Goal: Contribute content

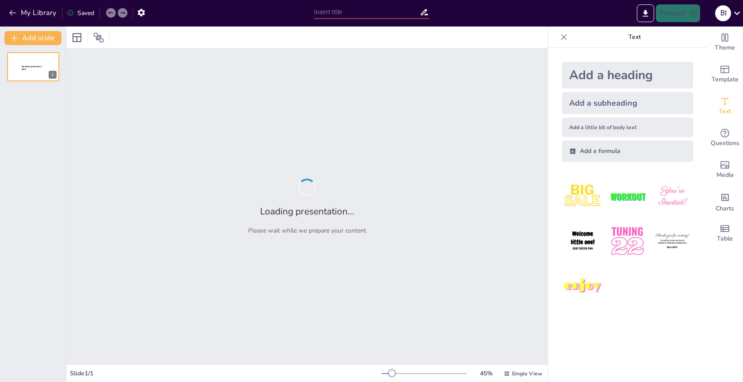
type input "Introduction aux jeux vidéo et systèmes d’information"
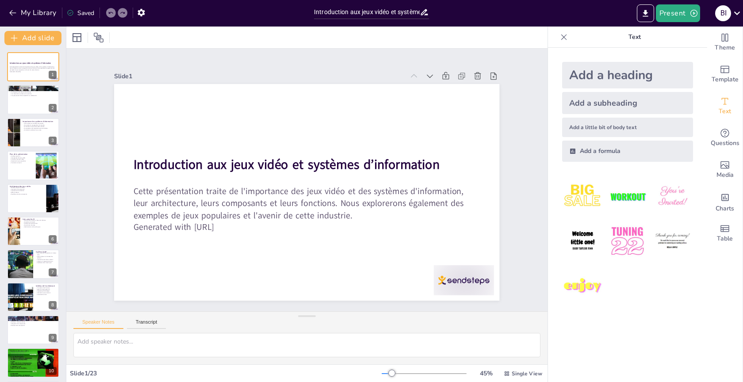
checkbox input "true"
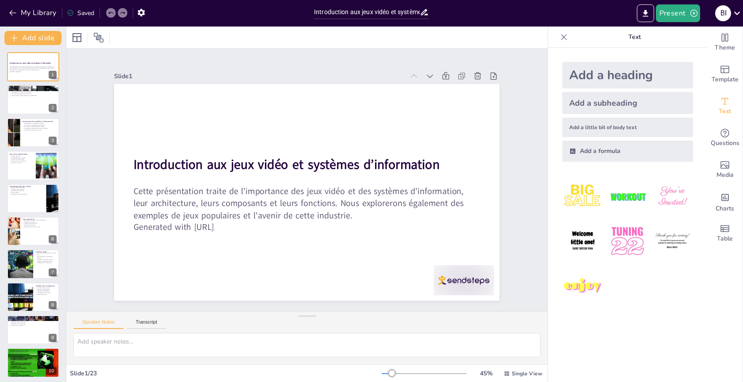
checkbox input "true"
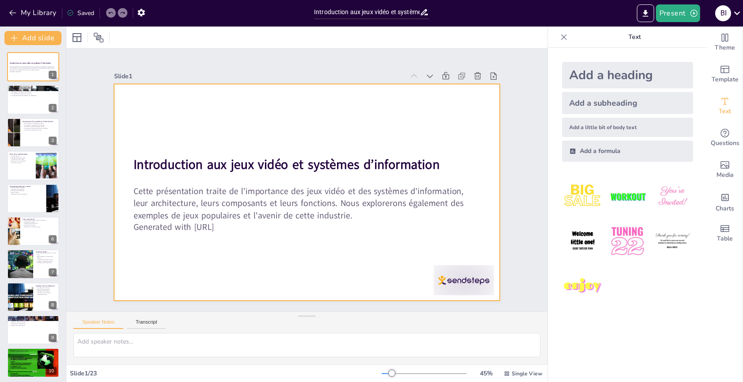
checkbox input "true"
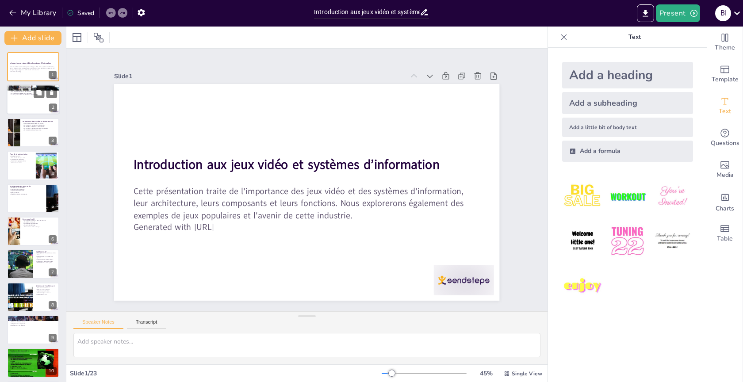
checkbox input "true"
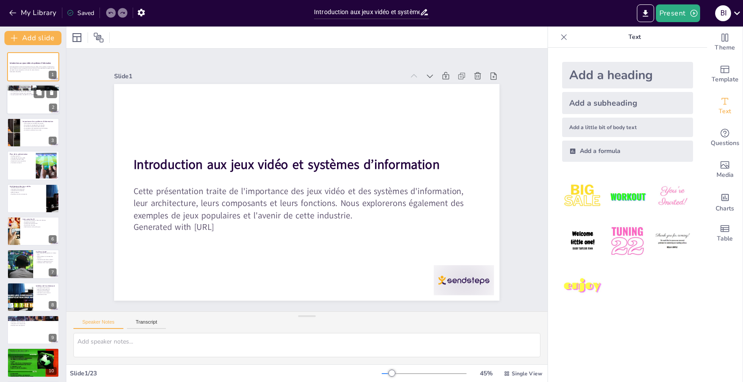
click at [41, 103] on div at bounding box center [33, 100] width 53 height 30
checkbox input "true"
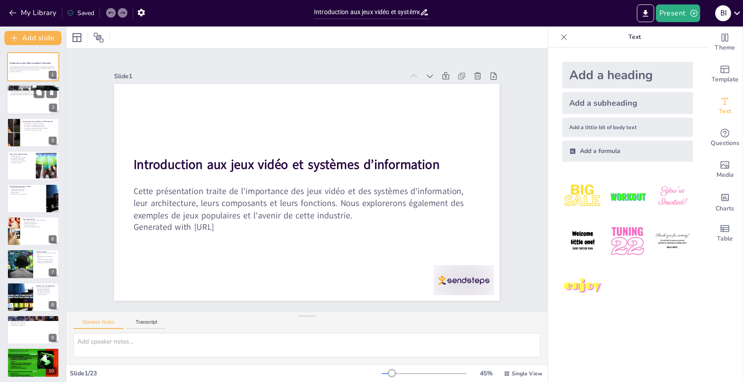
checkbox input "true"
type textarea "Lor ipsu dolor sitamet con adipiscing elitseddoei tem incidi utl etdolore ma al…"
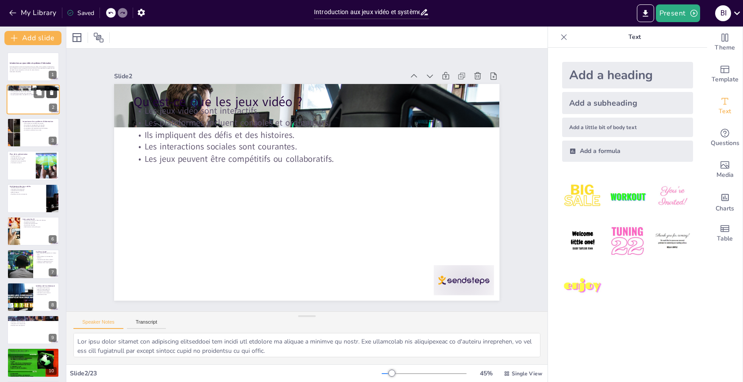
checkbox input "true"
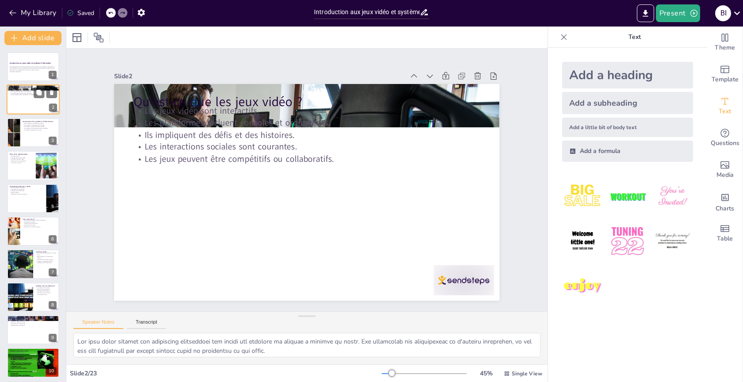
checkbox input "true"
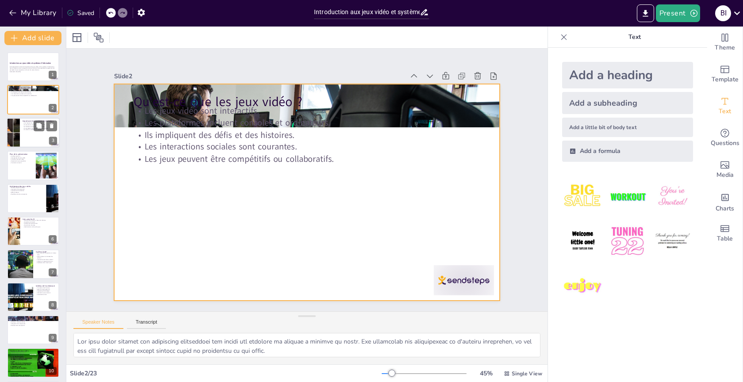
checkbox input "true"
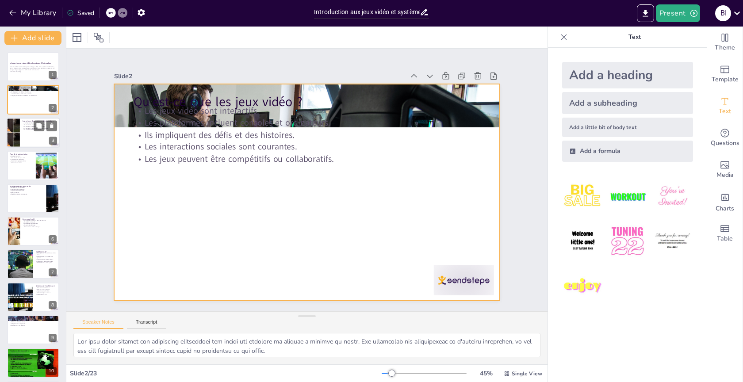
checkbox input "true"
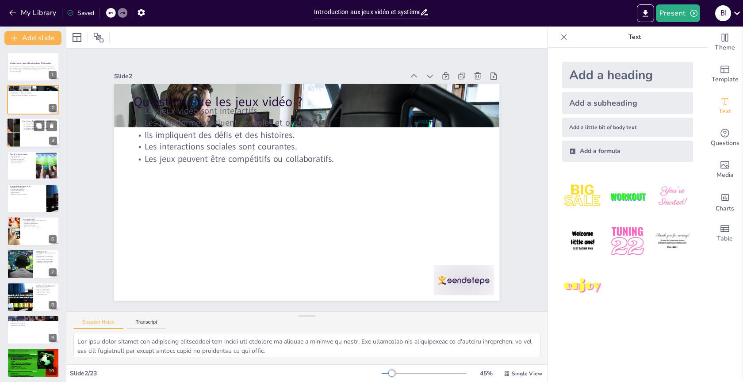
click at [17, 127] on div at bounding box center [14, 133] width 52 height 30
checkbox input "true"
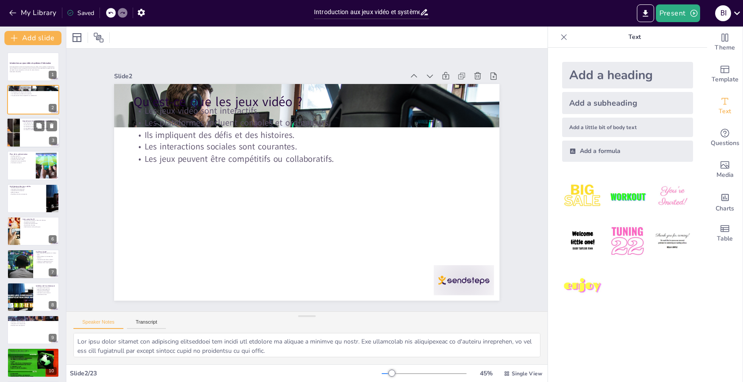
checkbox input "true"
type textarea "Les systèmes d'information sont responsables de la gestion des données des joue…"
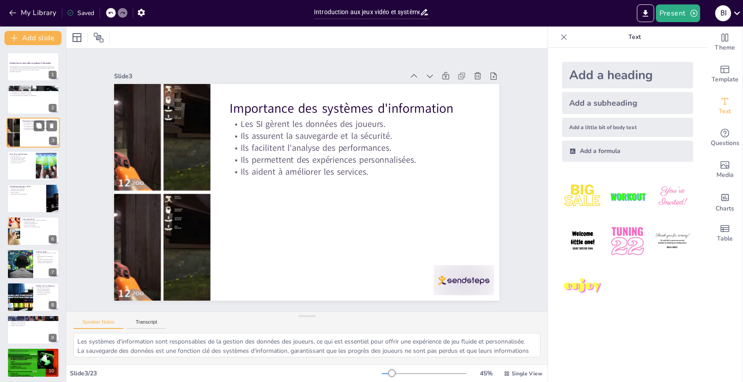
checkbox input "true"
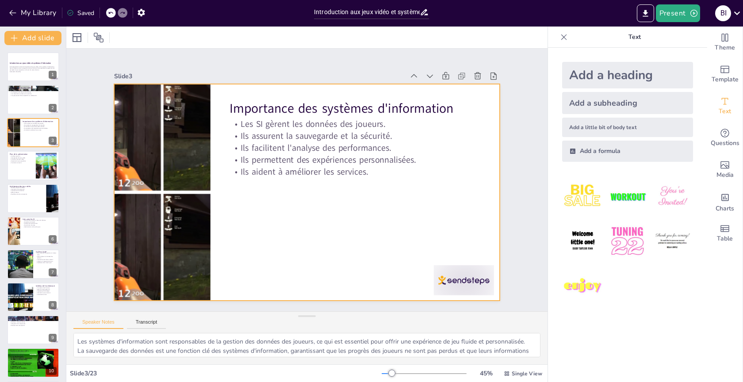
checkbox input "true"
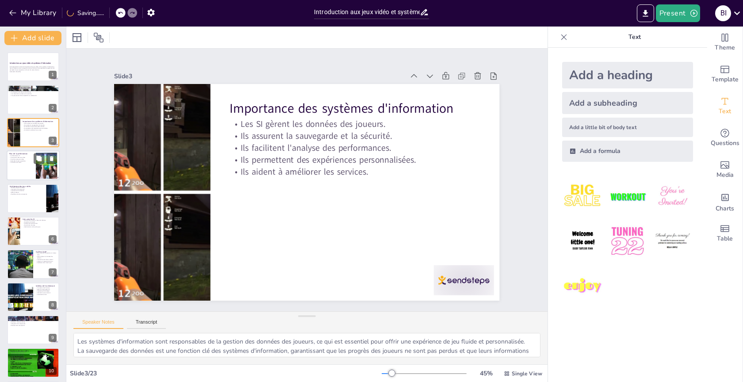
checkbox input "true"
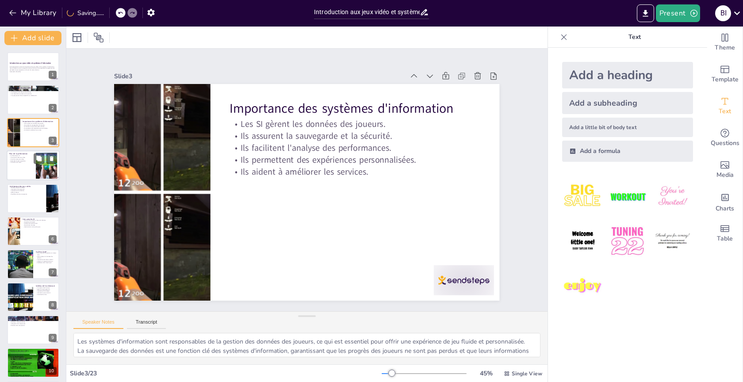
checkbox input "true"
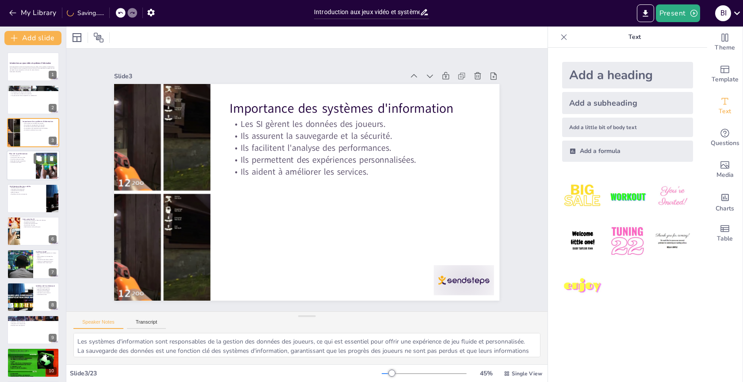
checkbox input "true"
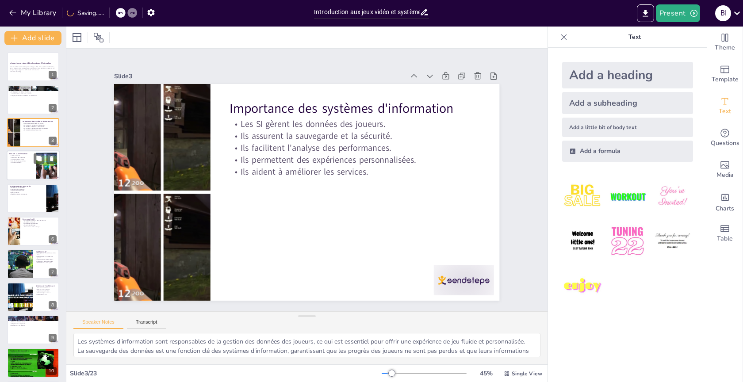
checkbox input "true"
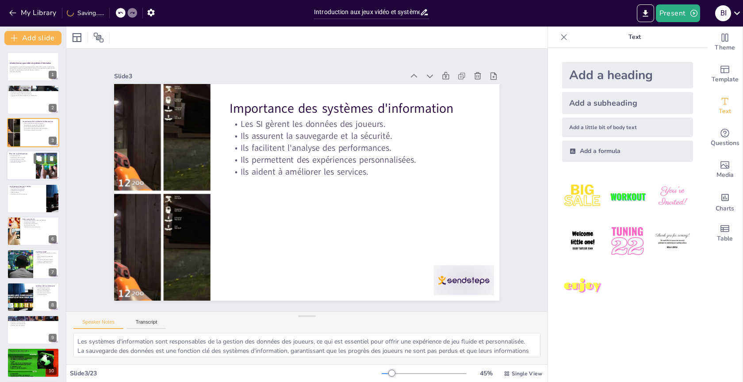
checkbox input "true"
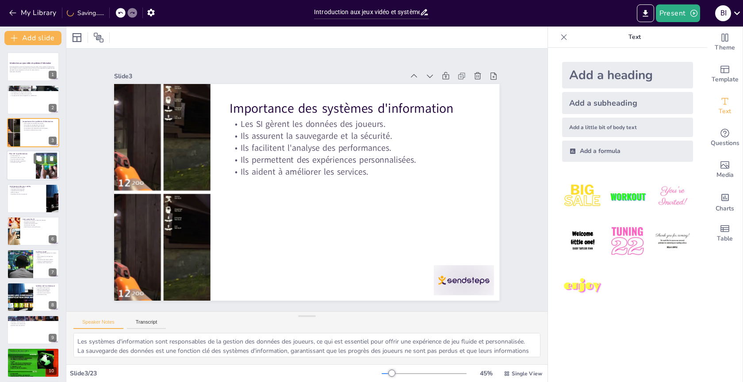
checkbox input "true"
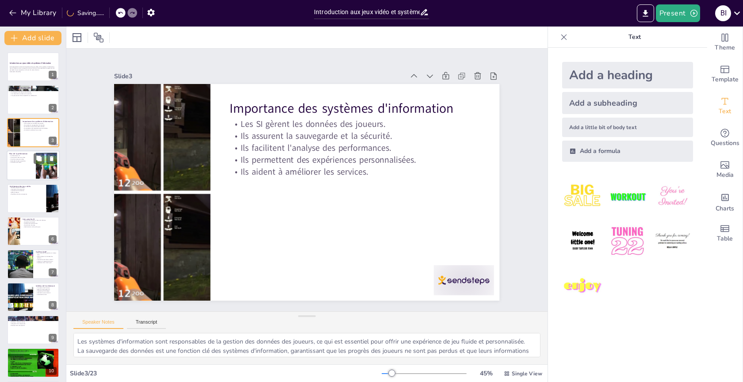
click at [27, 162] on p "Conclusion et avenir." at bounding box center [21, 163] width 24 height 2
checkbox input "true"
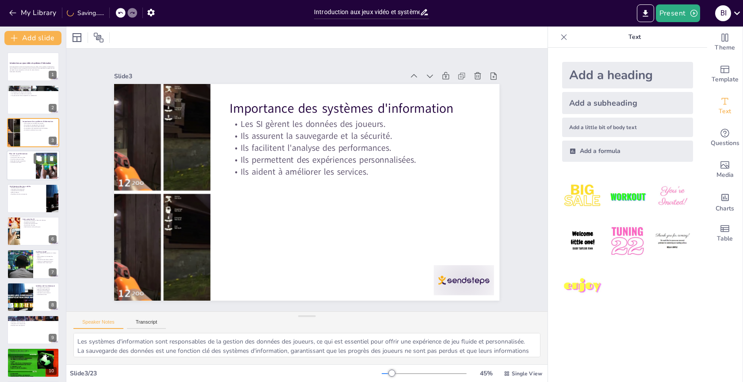
checkbox input "true"
type textarea "L'architecture des jeux vidéo est essentielle pour comprendre comment les diffé…"
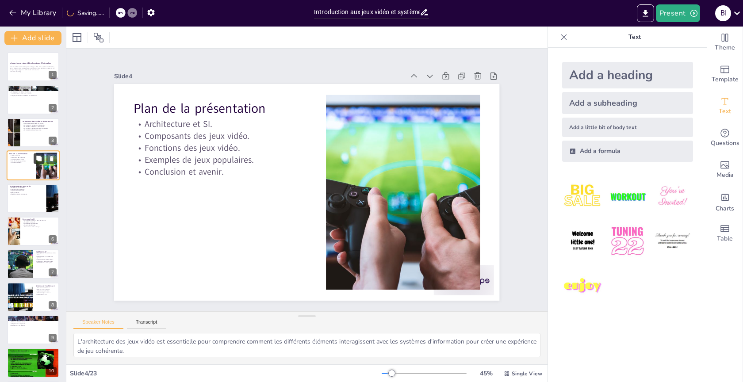
checkbox input "true"
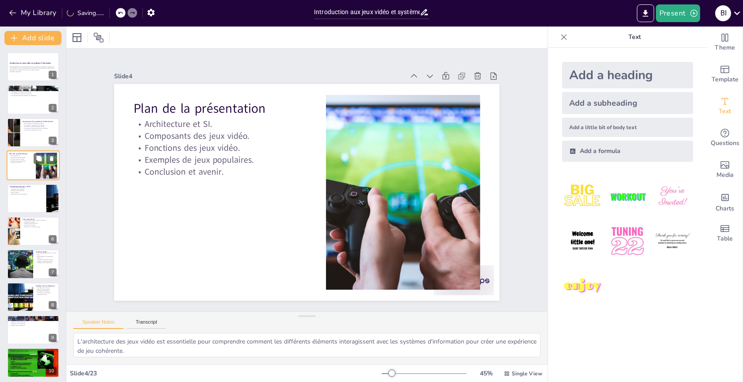
checkbox input "true"
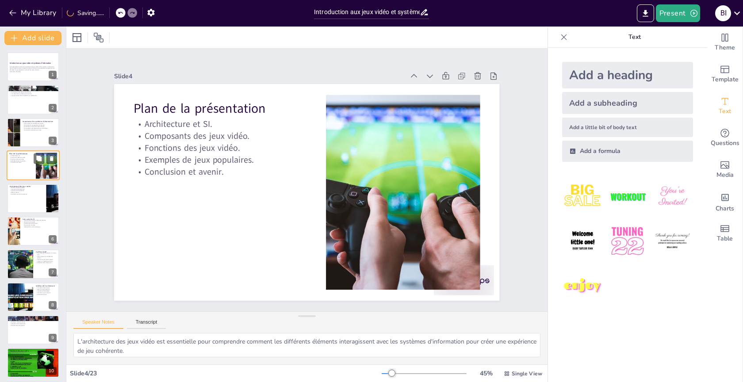
checkbox input "true"
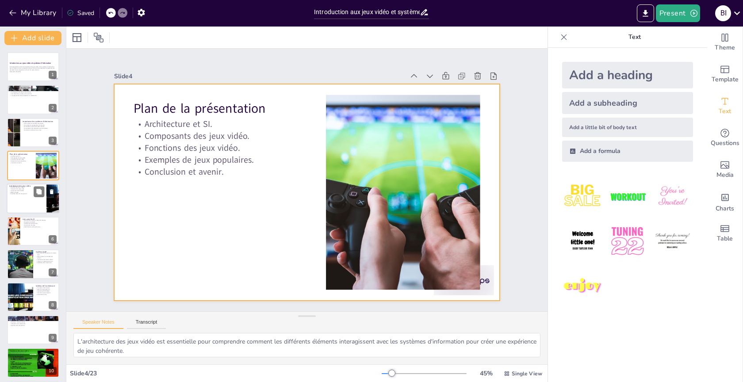
checkbox input "true"
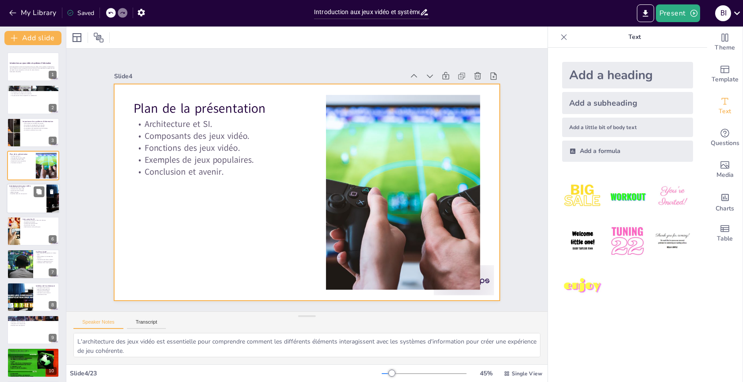
checkbox input "true"
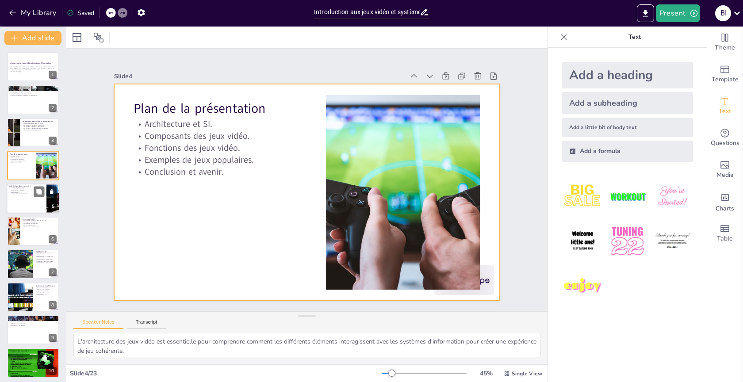
checkbox input "true"
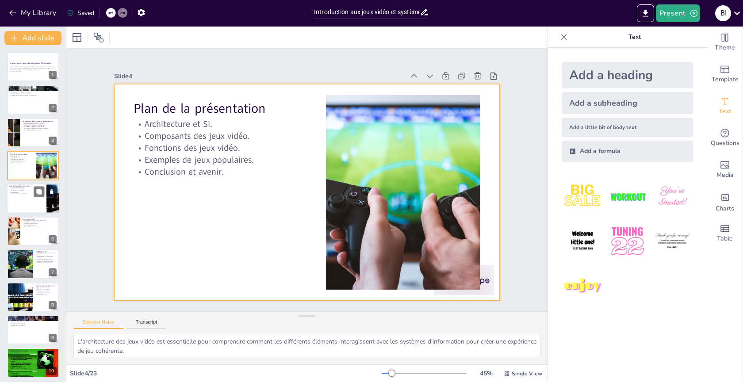
checkbox input "true"
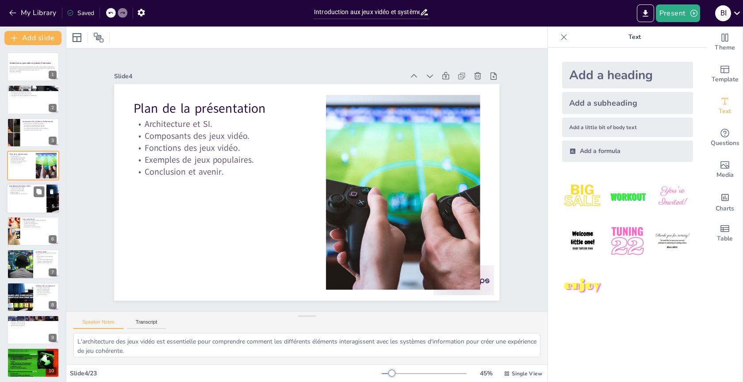
checkbox input "true"
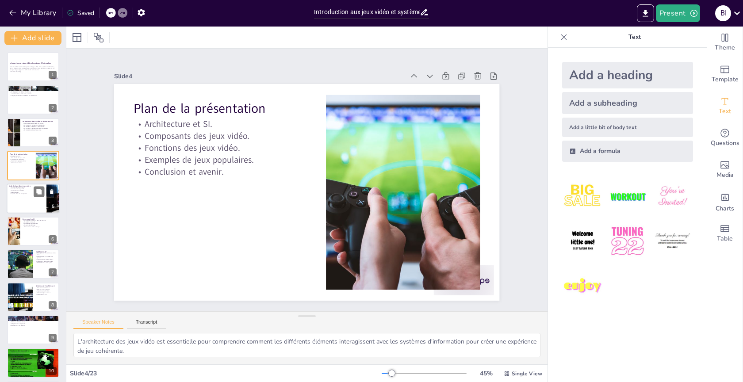
checkbox input "true"
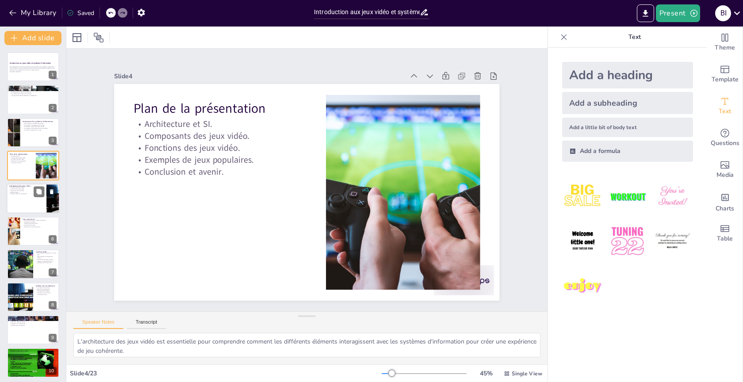
checkbox input "true"
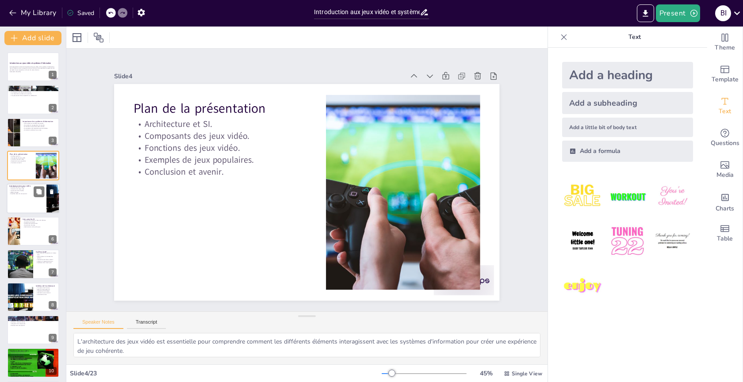
checkbox input "true"
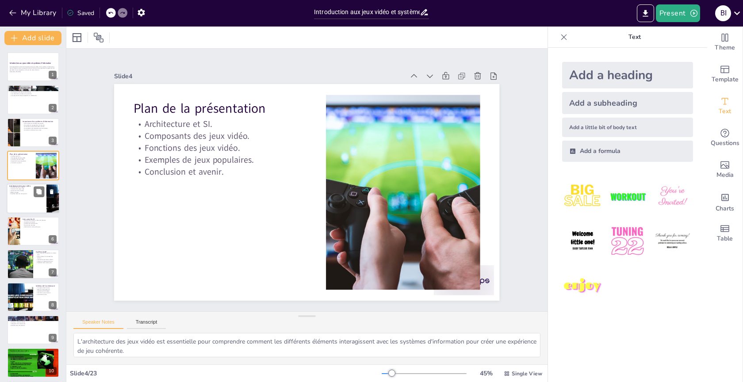
checkbox input "true"
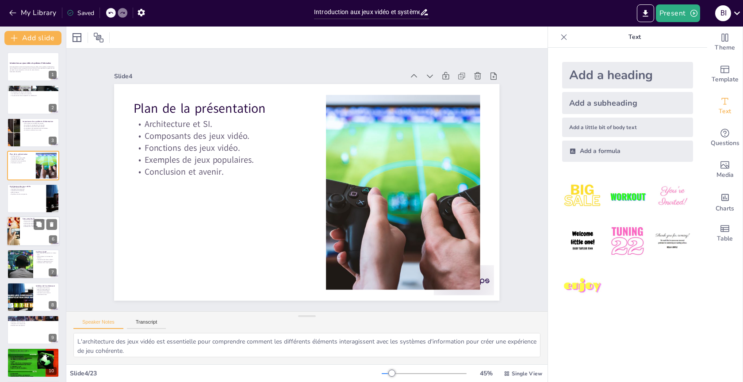
checkbox input "true"
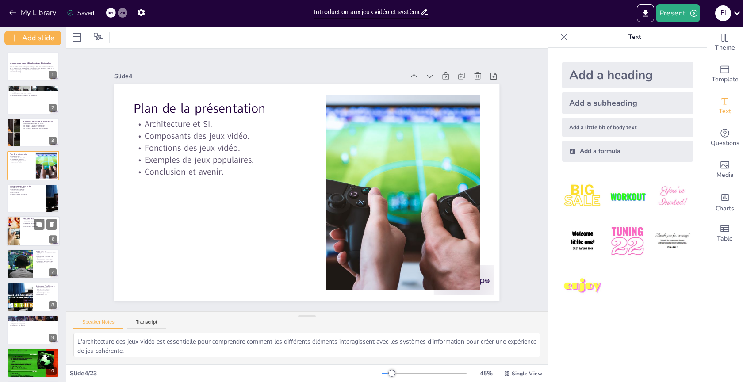
checkbox input "true"
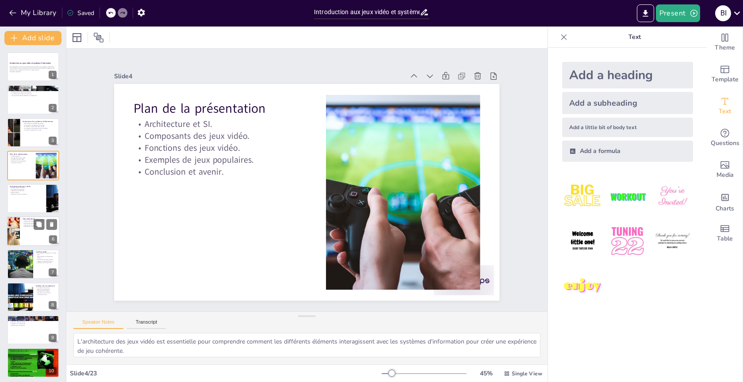
click at [21, 223] on div at bounding box center [33, 231] width 53 height 30
checkbox input "true"
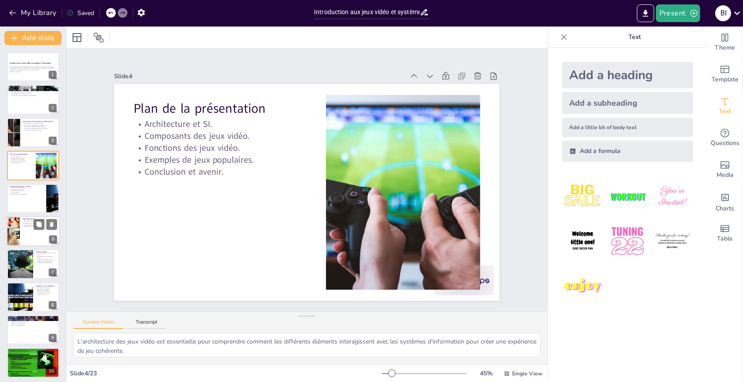
checkbox input "true"
type textarea "La gestion des serveurs et des bases de données est un aspect fondamental des s…"
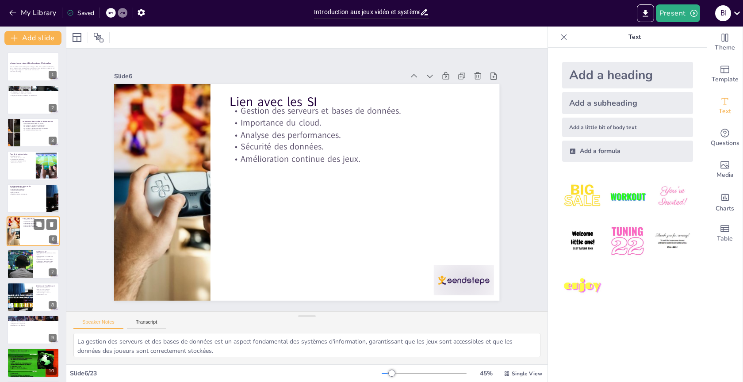
scroll to position [18, 0]
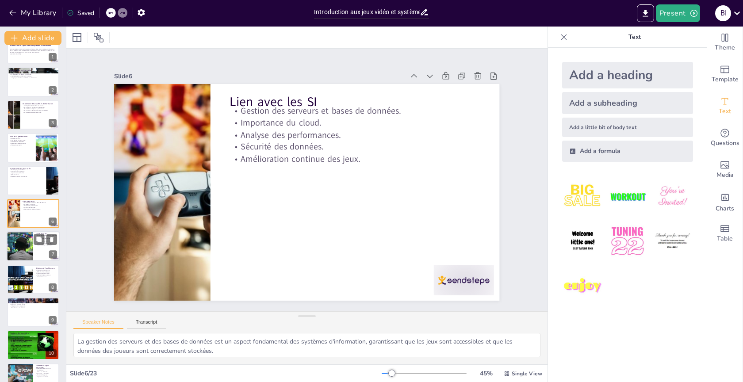
checkbox input "true"
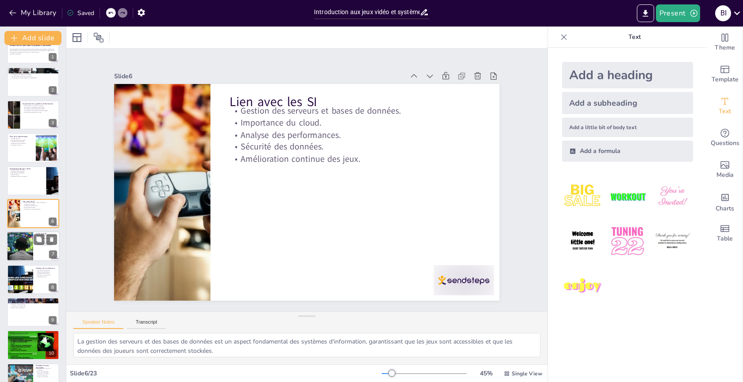
checkbox input "true"
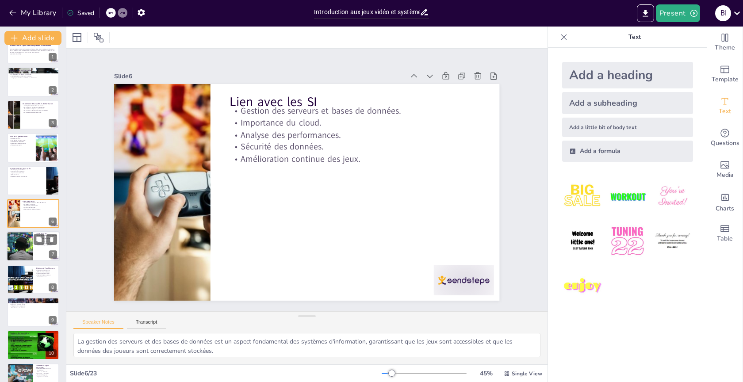
click at [15, 253] on div at bounding box center [19, 247] width 54 height 30
checkbox input "true"
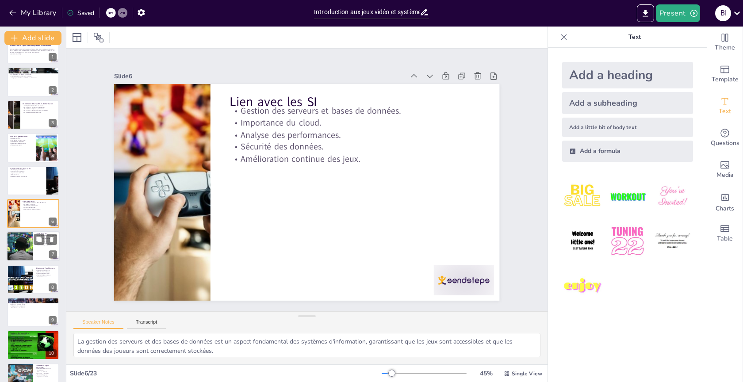
checkbox input "true"
type textarea "OLTP est crucial pour garantir que les transactions, comme les achats en jeu, s…"
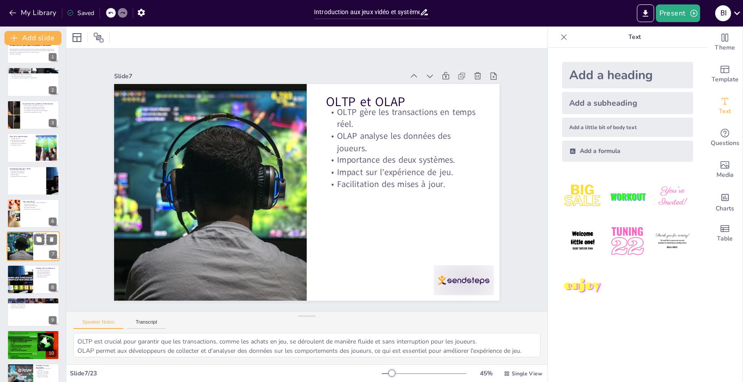
scroll to position [50, 0]
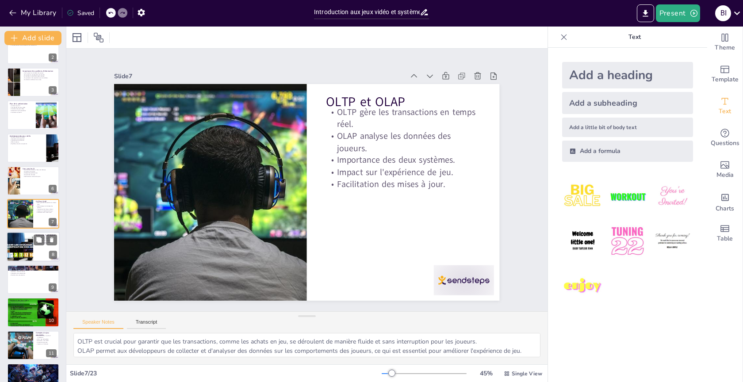
checkbox input "true"
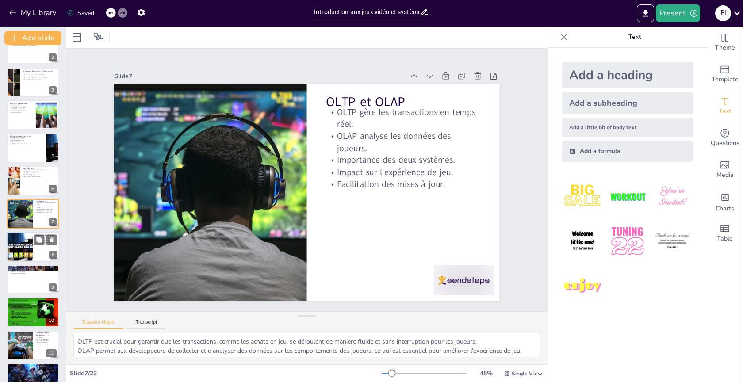
checkbox input "true"
click at [20, 276] on div at bounding box center [33, 280] width 53 height 30
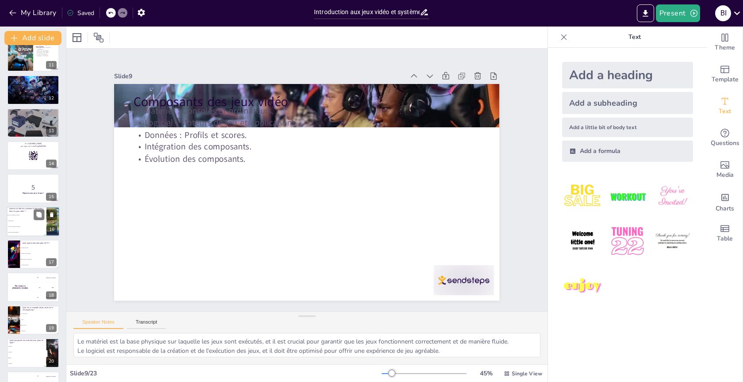
click at [19, 235] on li "Développer des graphiques" at bounding box center [27, 233] width 40 height 6
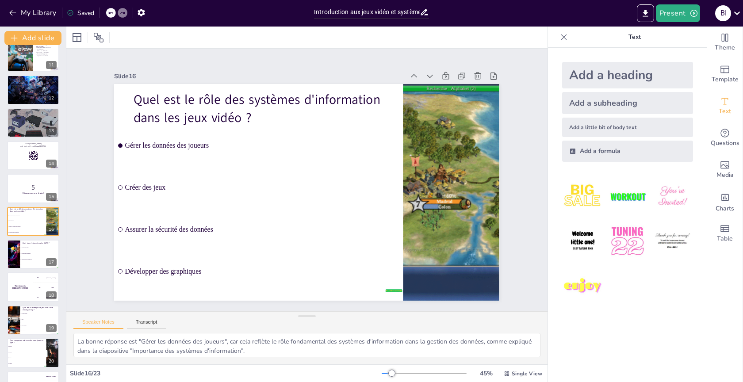
scroll to position [347, 0]
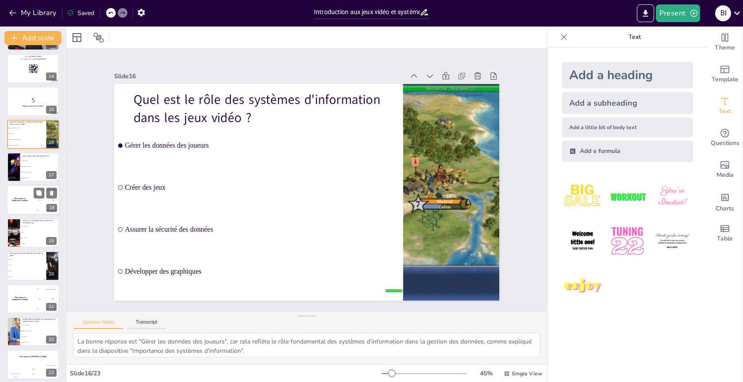
click at [23, 212] on div "The winner is [PERSON_NAME]" at bounding box center [20, 200] width 27 height 30
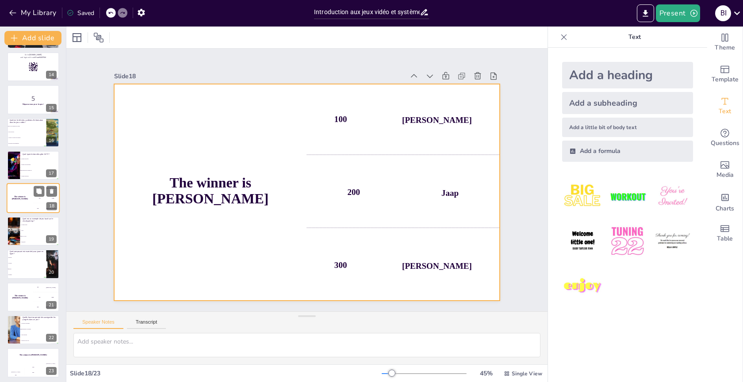
scroll to position [430, 0]
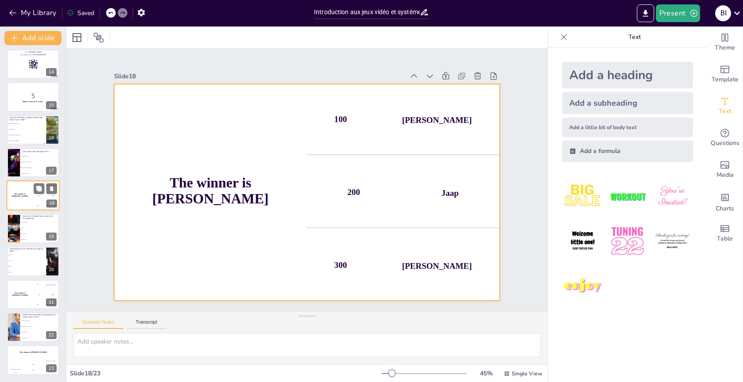
click at [21, 203] on div "The winner is [PERSON_NAME]" at bounding box center [20, 196] width 27 height 30
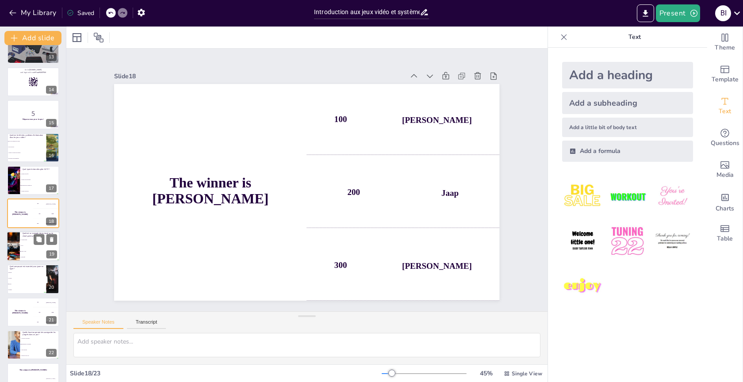
click at [27, 232] on p "Quel est un exemple de jeu basé sur le cloud gaming ?" at bounding box center [40, 234] width 35 height 5
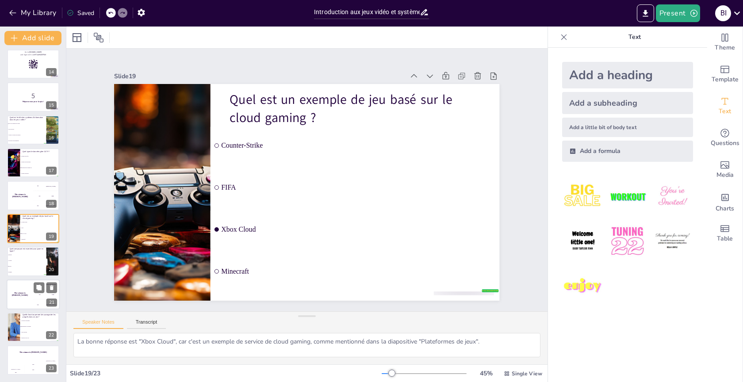
click at [30, 280] on div "The winner is [PERSON_NAME]" at bounding box center [20, 295] width 27 height 30
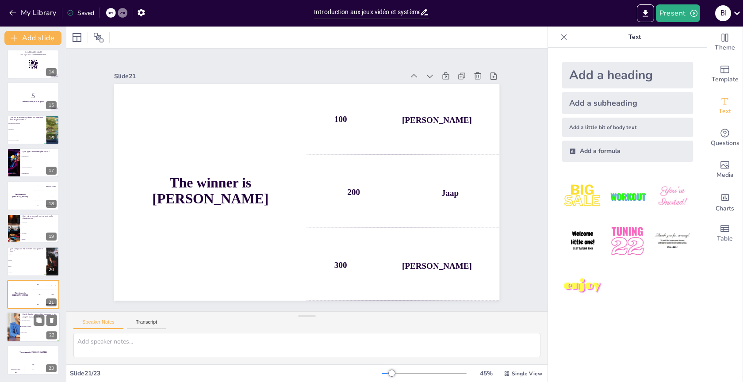
click at [29, 318] on li "Analyser les données" at bounding box center [40, 321] width 40 height 6
